Goal: Check status: Check status

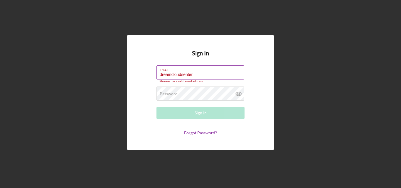
type input "[EMAIL_ADDRESS][DOMAIN_NAME]"
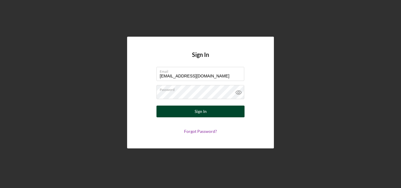
click at [208, 109] on button "Sign In" at bounding box center [200, 112] width 88 height 12
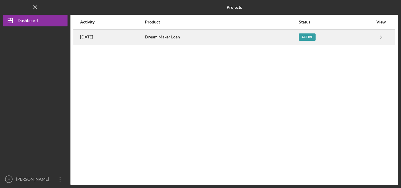
click at [132, 42] on div "[DATE]" at bounding box center [112, 37] width 64 height 15
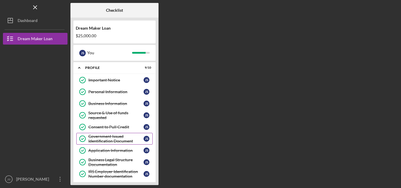
scroll to position [55, 0]
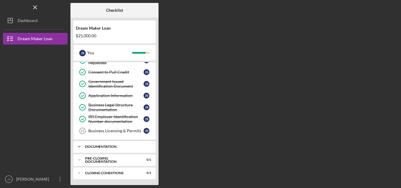
click at [95, 145] on div "Icon/Expander Documentation 8 / 10" at bounding box center [114, 147] width 82 height 12
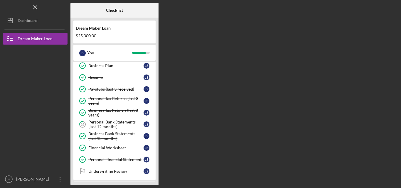
scroll to position [150, 0]
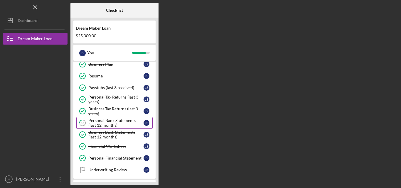
click at [107, 122] on div "Personal Bank Statements (last 12 months)" at bounding box center [115, 122] width 55 height 9
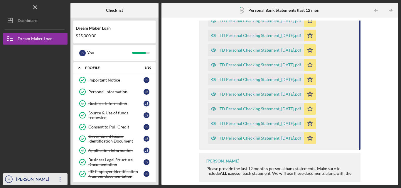
click at [60, 178] on icon "Icon/Overflow" at bounding box center [60, 179] width 15 height 15
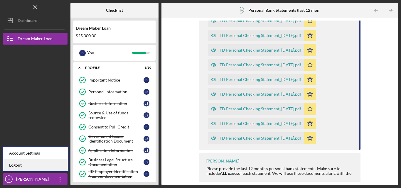
click at [50, 165] on link "Logout" at bounding box center [35, 165] width 65 height 12
